Goal: Navigation & Orientation: Find specific page/section

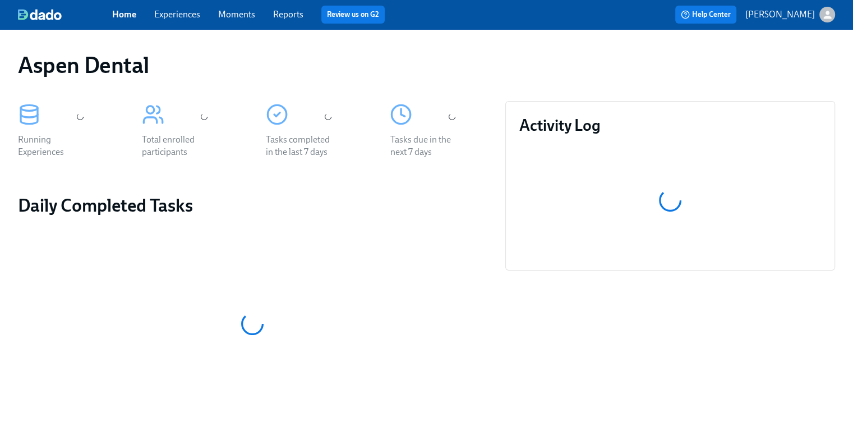
click at [777, 17] on p "[PERSON_NAME]" at bounding box center [780, 14] width 70 height 12
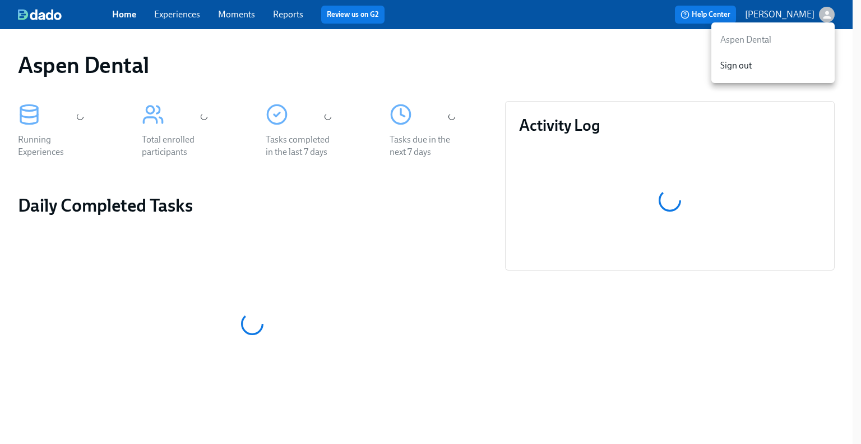
click at [756, 39] on p "Aspen Dental" at bounding box center [772, 40] width 105 height 12
click at [787, 16] on div at bounding box center [430, 222] width 861 height 444
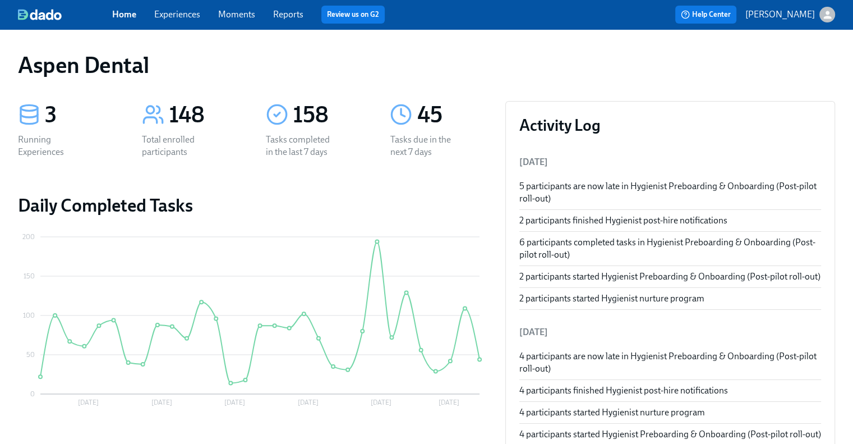
click at [292, 17] on link "Reports" at bounding box center [288, 14] width 30 height 11
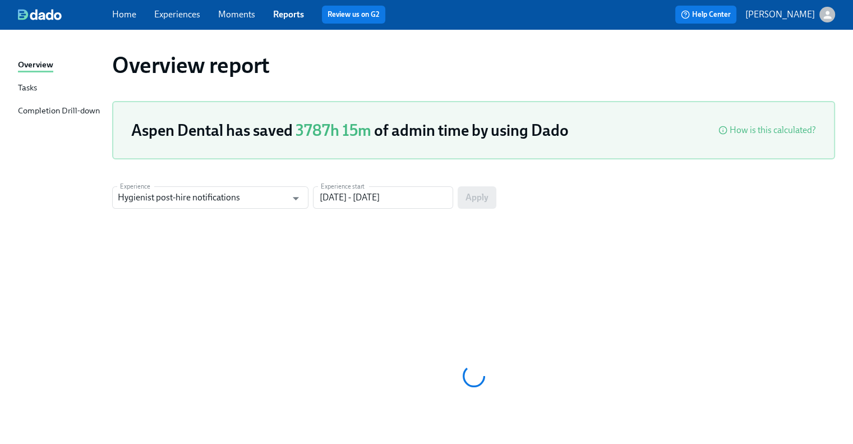
click at [128, 12] on link "Home" at bounding box center [124, 14] width 24 height 11
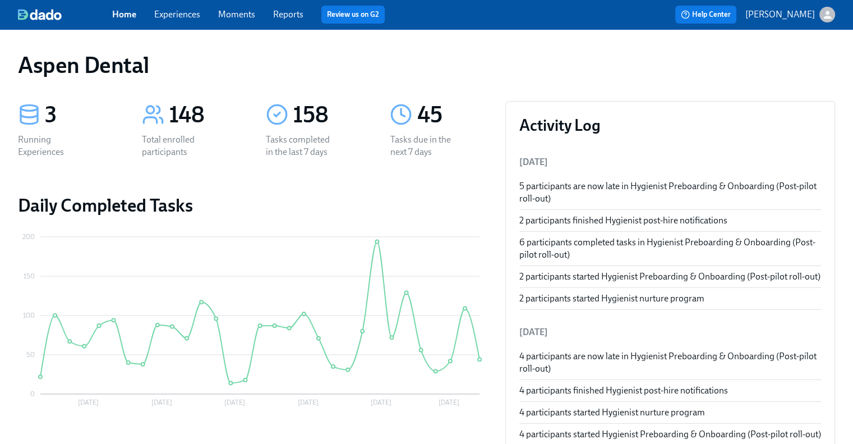
click at [61, 13] on img at bounding box center [40, 14] width 44 height 11
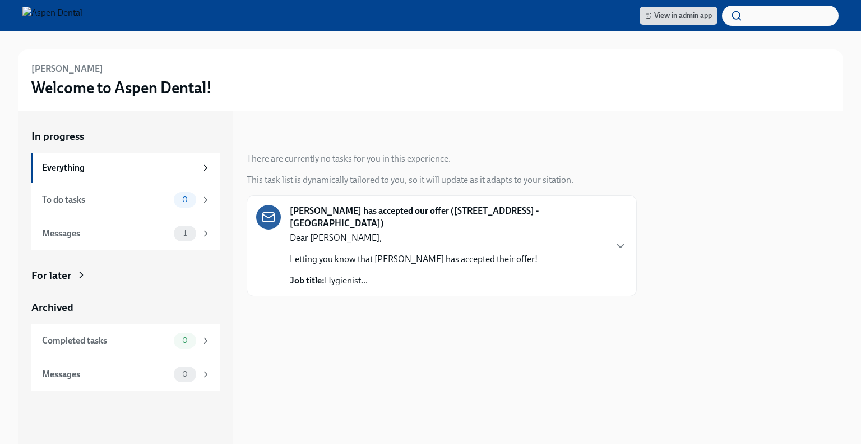
click at [484, 253] on p "Letting you know that [PERSON_NAME] has accepted their offer!" at bounding box center [414, 259] width 248 height 12
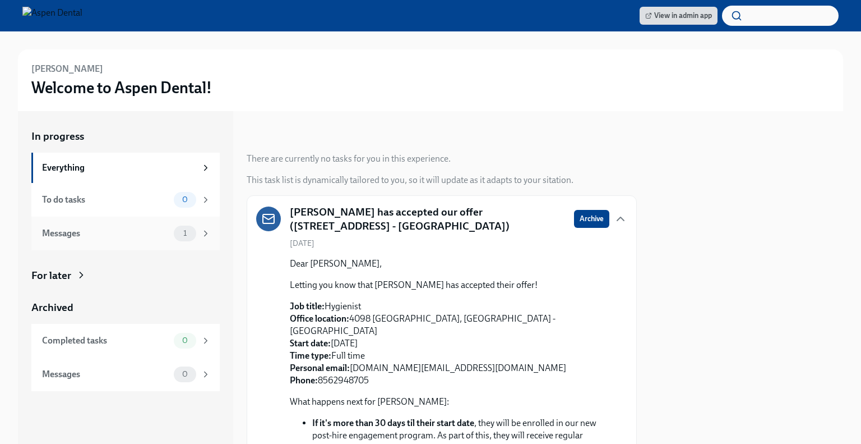
click at [90, 229] on div "Messages" at bounding box center [105, 233] width 127 height 12
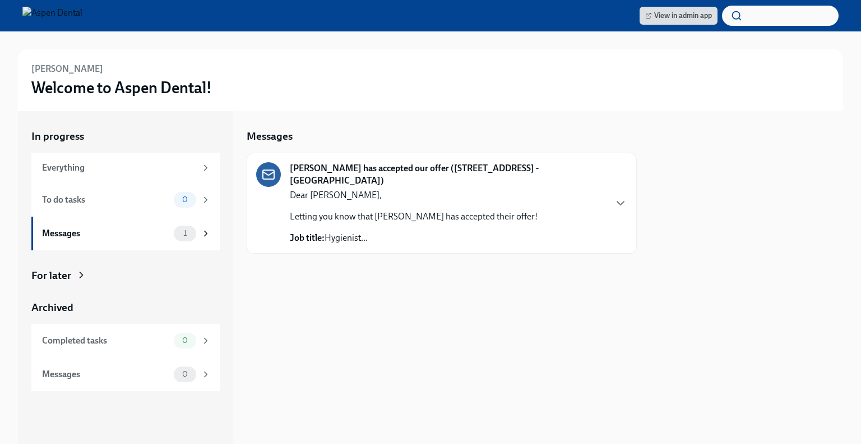
click at [69, 278] on div "For later" at bounding box center [51, 275] width 40 height 15
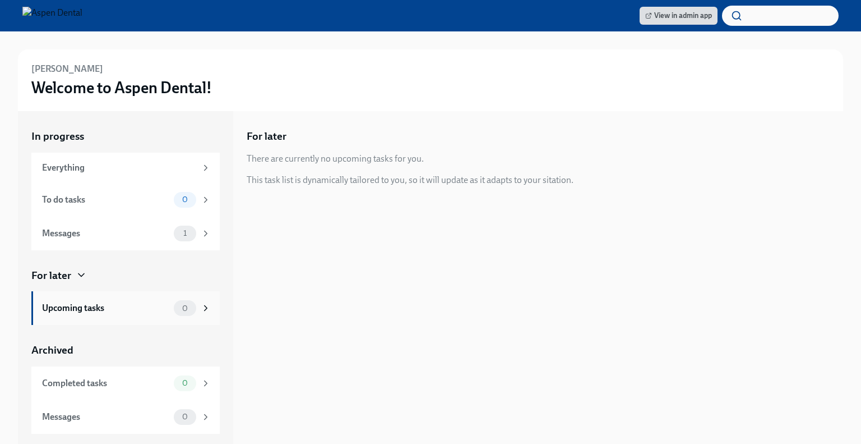
click at [90, 299] on div "Upcoming tasks 0" at bounding box center [125, 308] width 188 height 34
click at [91, 207] on div "To do tasks 0" at bounding box center [126, 200] width 169 height 16
